Goal: Check status

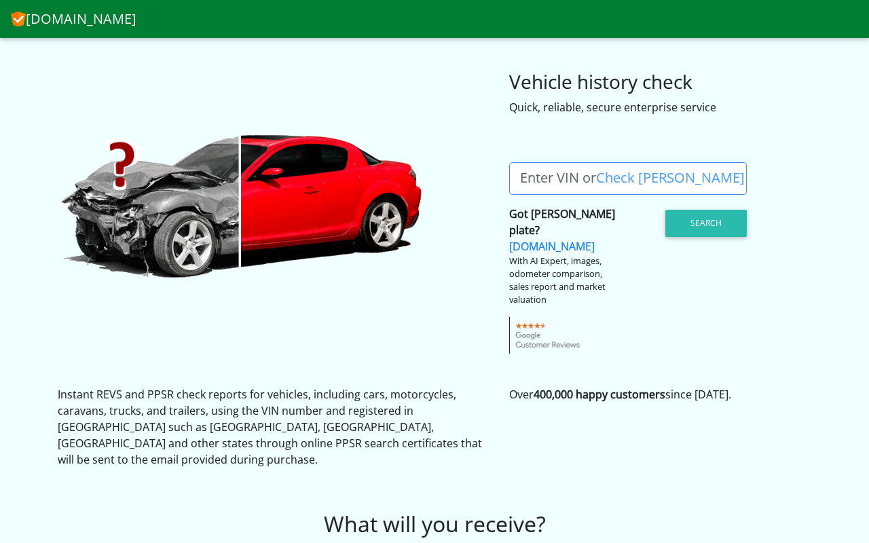
click at [568, 191] on label "Enter VIN or Check [PERSON_NAME]" at bounding box center [632, 178] width 246 height 33
click at [568, 191] on input "Enter VIN or Check [PERSON_NAME]" at bounding box center [628, 178] width 238 height 33
click at [678, 192] on label "Enter VIN or Check [PERSON_NAME]" at bounding box center [632, 178] width 246 height 33
click at [678, 192] on input "Enter VIN or Check [PERSON_NAME]" at bounding box center [628, 178] width 238 height 33
click at [523, 193] on label "Enter VIN or Check [PERSON_NAME]" at bounding box center [632, 178] width 246 height 33
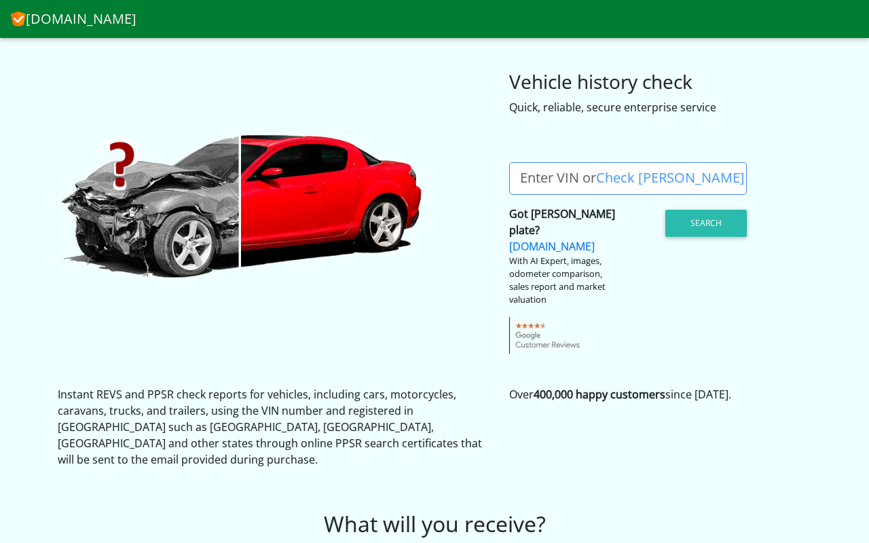
click at [523, 193] on input "Enter VIN or Check [PERSON_NAME]" at bounding box center [628, 178] width 238 height 33
click at [517, 195] on label "Enter VIN or Check [PERSON_NAME]" at bounding box center [632, 178] width 246 height 33
click at [517, 195] on input "Enter VIN or Check [PERSON_NAME]" at bounding box center [628, 178] width 238 height 33
click at [722, 194] on input "Enter VIN or Check [PERSON_NAME]" at bounding box center [628, 178] width 238 height 33
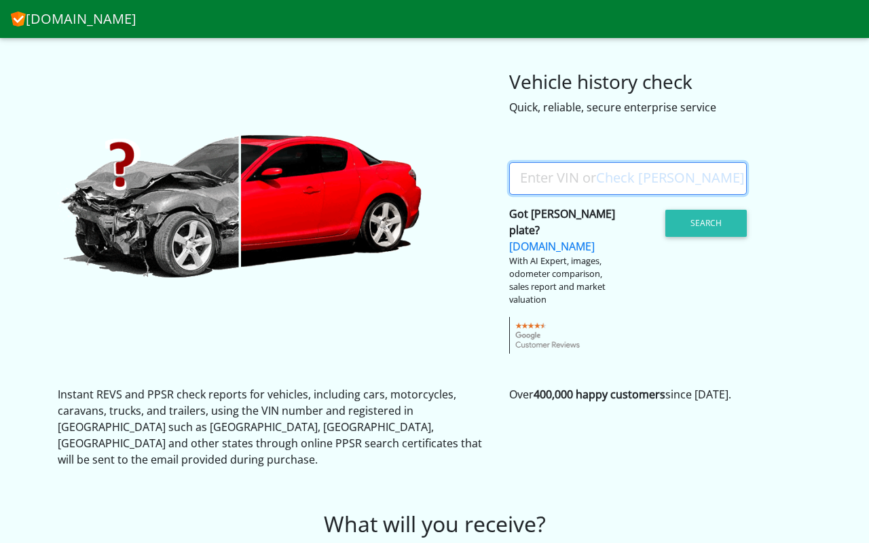
paste input "[US_VEHICLE_IDENTIFICATION_NUMBER]"
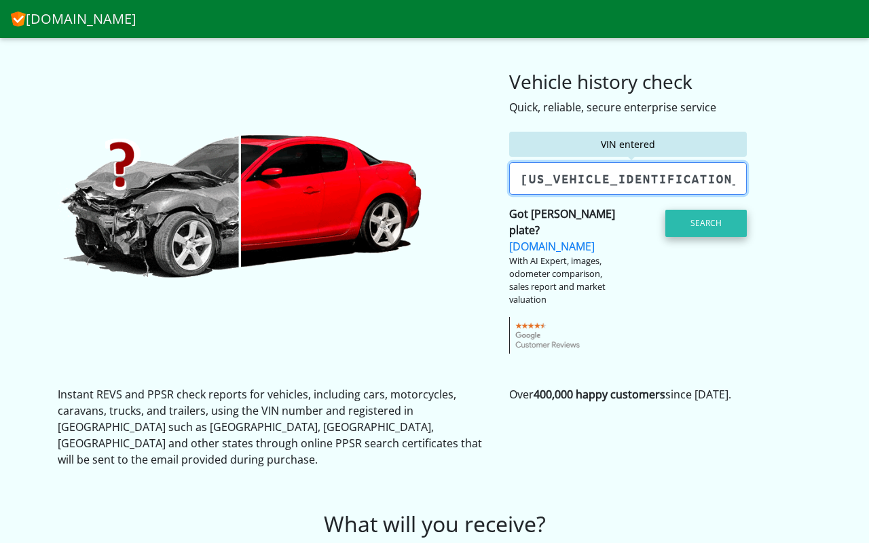
type input "[US_VEHICLE_IDENTIFICATION_NUMBER]"
click at [719, 237] on button "Search" at bounding box center [705, 223] width 81 height 27
